Goal: Find specific page/section: Find specific page/section

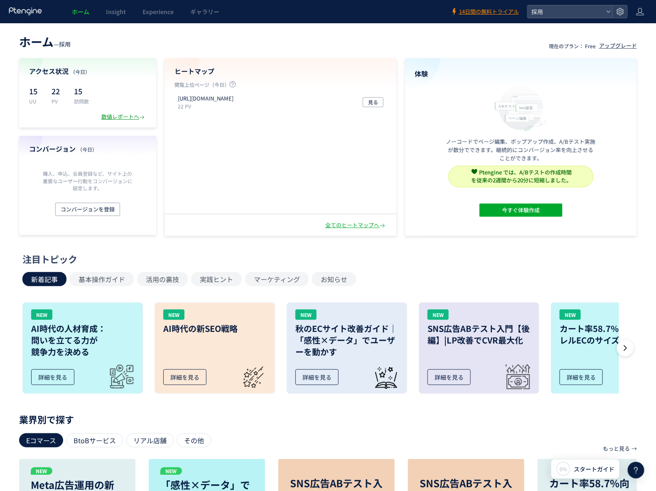
click at [121, 113] on div "数値レポートへ" at bounding box center [123, 117] width 45 height 8
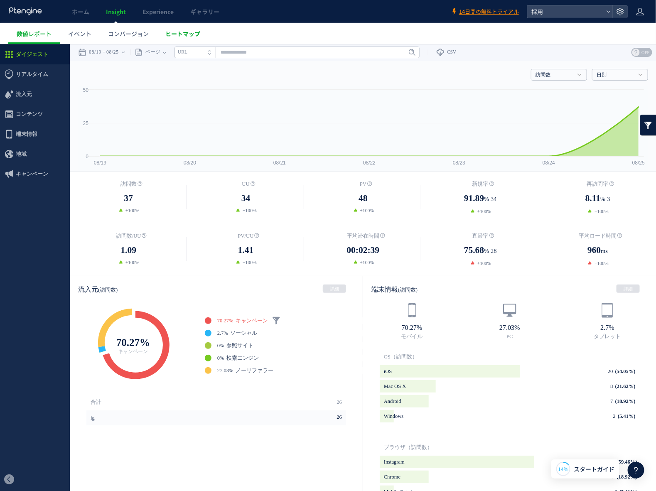
click at [193, 36] on span "ヒートマップ" at bounding box center [182, 34] width 35 height 8
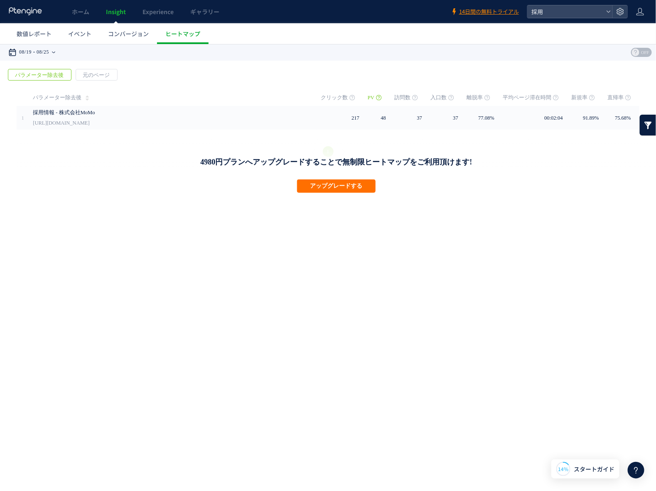
click at [55, 58] on icon at bounding box center [53, 52] width 3 height 17
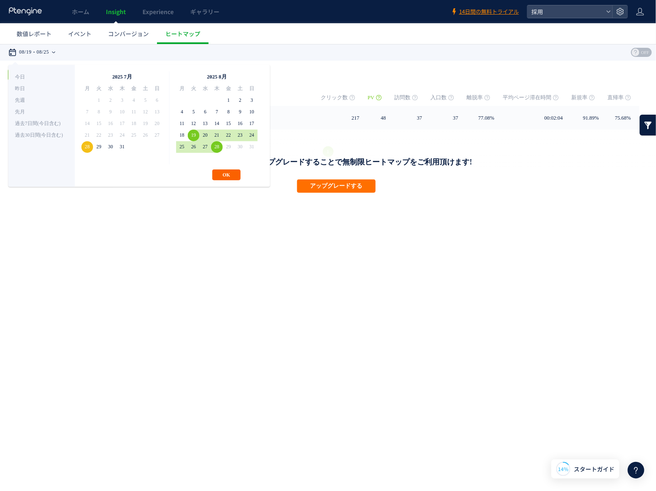
click at [225, 175] on button "OK" at bounding box center [226, 174] width 28 height 11
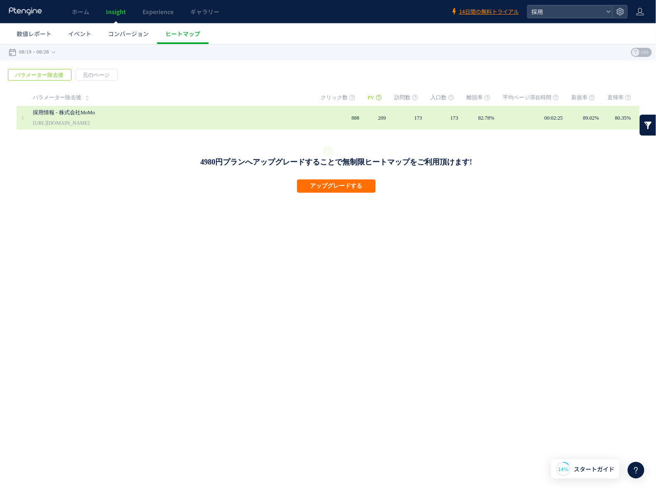
click at [117, 115] on link "採用情報 - 株式会社MoMo" at bounding box center [155, 112] width 245 height 10
